Goal: Information Seeking & Learning: Learn about a topic

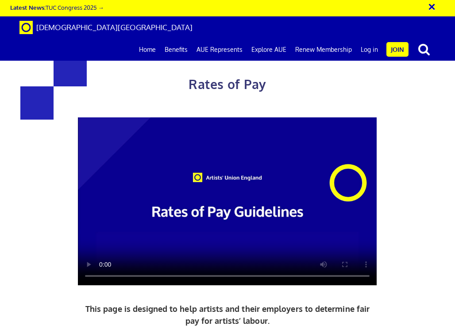
scroll to position [326, 0]
drag, startPoint x: 228, startPoint y: 149, endPoint x: 221, endPoint y: 148, distance: 8.0
click at [383, 128] on div "Rates of Pay This page is designed to help artists and their employers to deter…" at bounding box center [227, 248] width 312 height 426
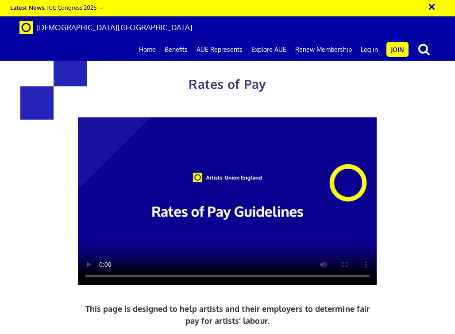
drag, startPoint x: 221, startPoint y: 170, endPoint x: 162, endPoint y: 197, distance: 64.4
drag, startPoint x: 9, startPoint y: 210, endPoint x: 30, endPoint y: 207, distance: 20.6
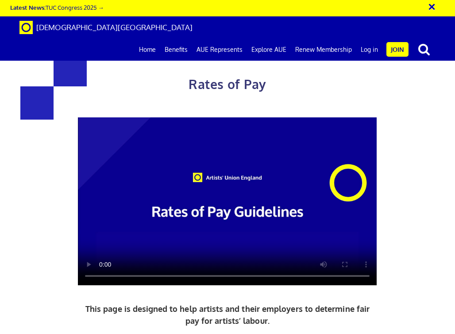
scroll to position [248, 0]
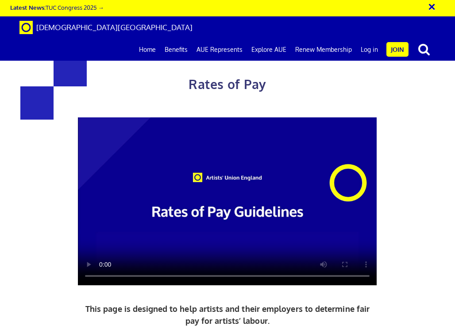
scroll to position [2, 0]
type textarea "Download PDF Guide to Rates of Pay"
click at [237, 174] on video at bounding box center [227, 201] width 299 height 168
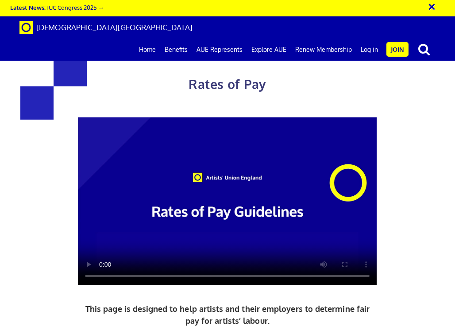
scroll to position [482, 0]
drag, startPoint x: 128, startPoint y: 143, endPoint x: 132, endPoint y: 154, distance: 10.8
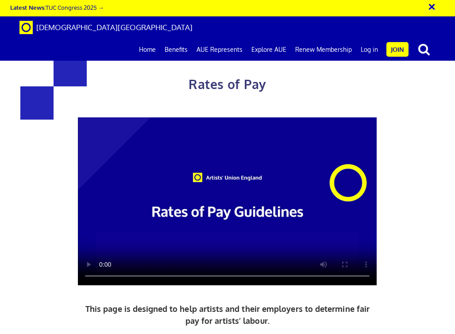
drag, startPoint x: 176, startPoint y: 248, endPoint x: 170, endPoint y: 249, distance: 6.8
